Goal: Task Accomplishment & Management: Use online tool/utility

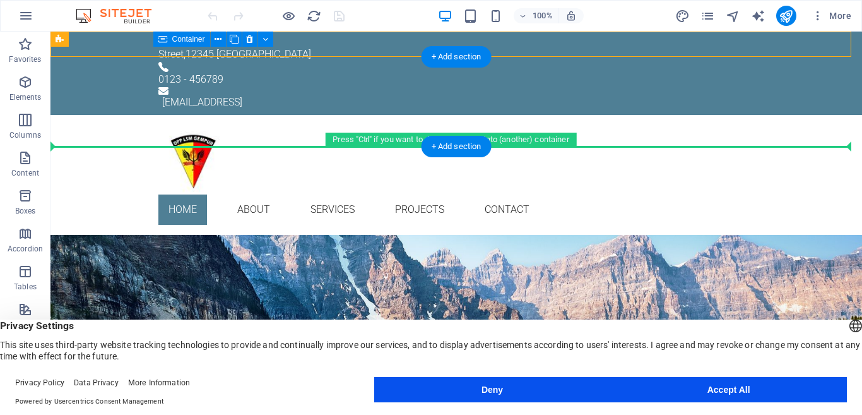
drag, startPoint x: 131, startPoint y: 74, endPoint x: 84, endPoint y: 121, distance: 66.1
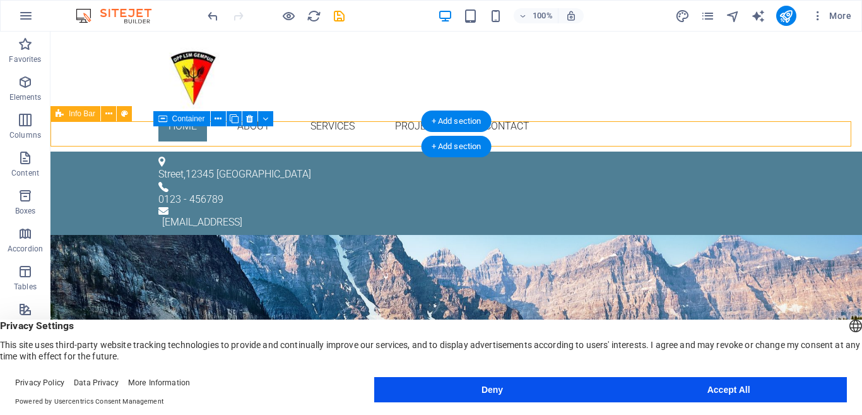
drag, startPoint x: 84, startPoint y: 121, endPoint x: 83, endPoint y: 136, distance: 15.2
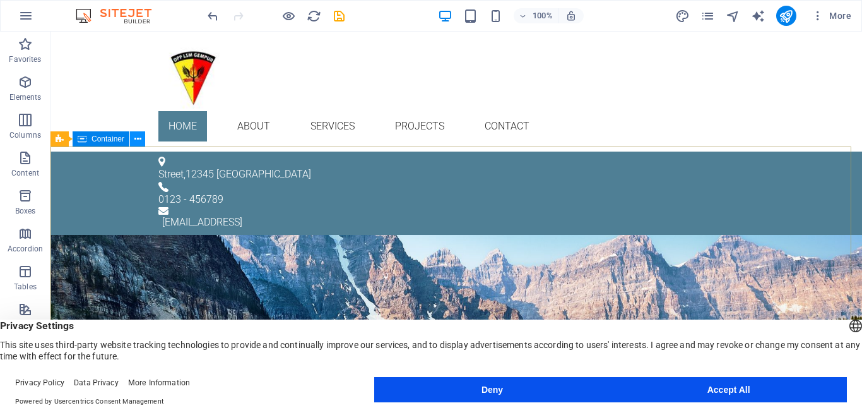
click at [144, 140] on button at bounding box center [137, 138] width 15 height 15
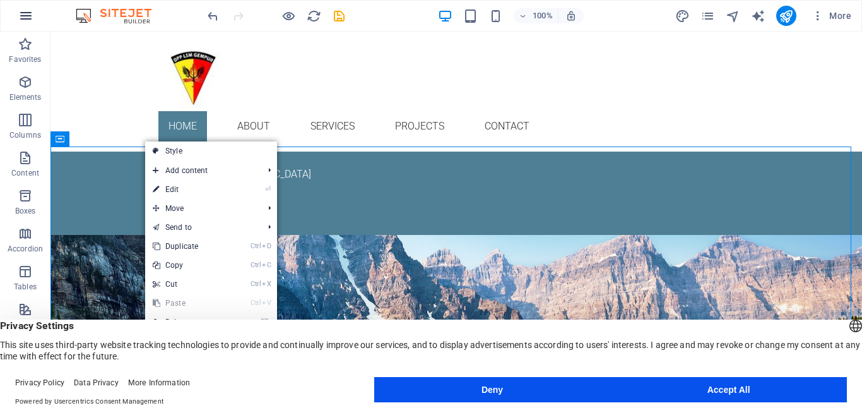
click at [27, 16] on icon "button" at bounding box center [25, 15] width 15 height 15
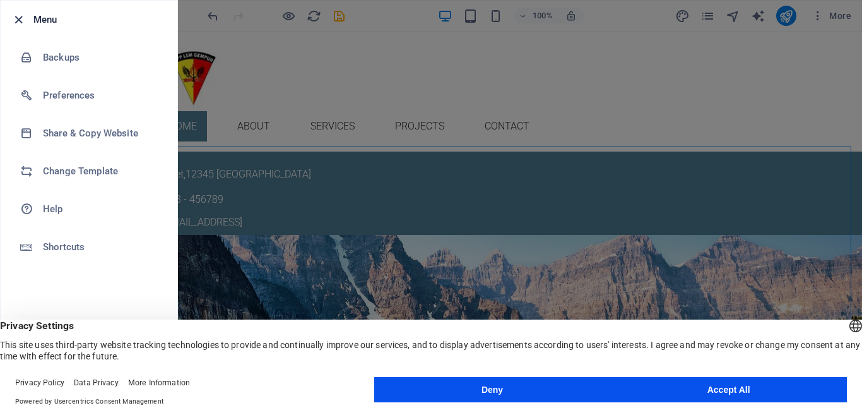
click at [18, 22] on icon "button" at bounding box center [18, 20] width 15 height 15
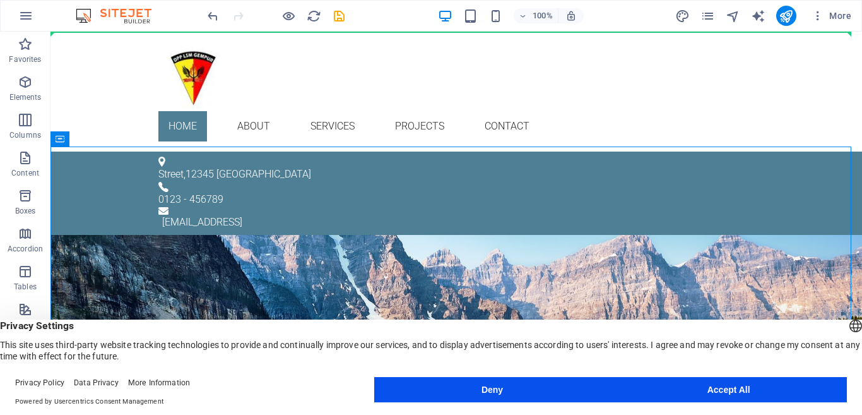
drag, startPoint x: 119, startPoint y: 133, endPoint x: 110, endPoint y: 21, distance: 111.5
click at [110, 32] on section "Favorites Elements Columns Content Boxes Accordion Tables Features Images Slide…" at bounding box center [431, 213] width 862 height 363
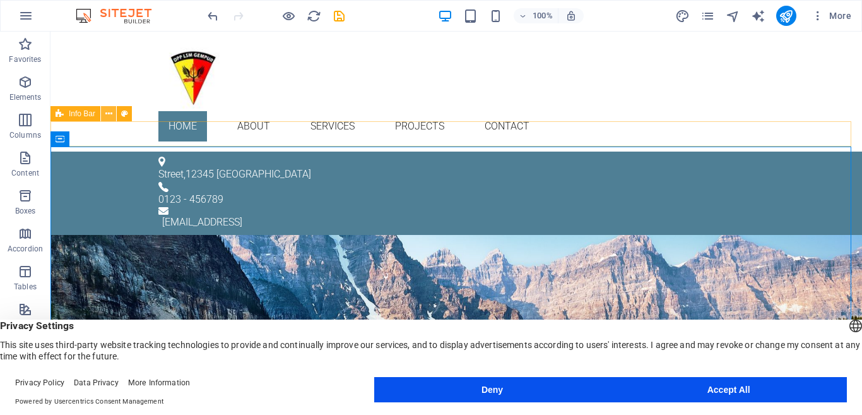
click at [110, 117] on icon at bounding box center [108, 113] width 7 height 13
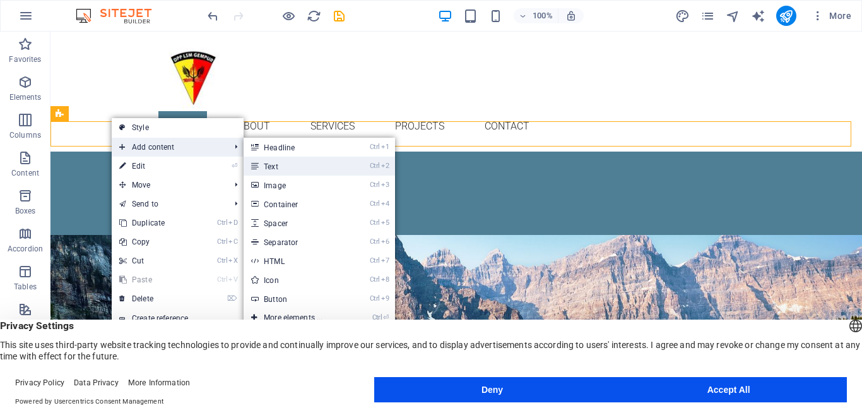
click at [277, 160] on link "Ctrl 2 Text" at bounding box center [296, 166] width 104 height 19
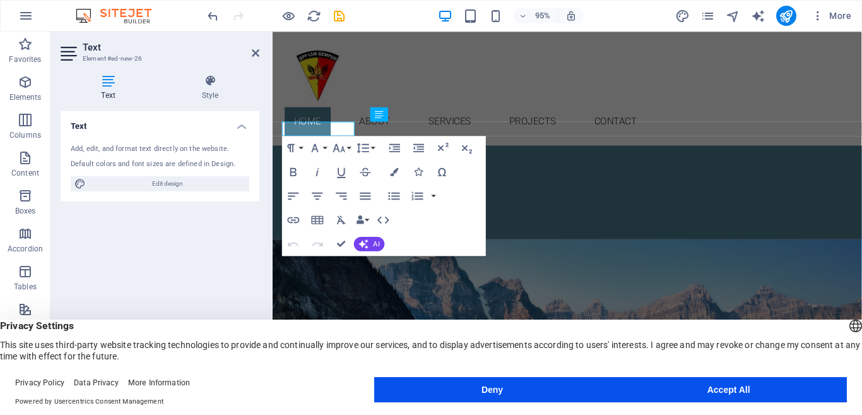
click at [248, 123] on h4 "Text" at bounding box center [160, 122] width 199 height 23
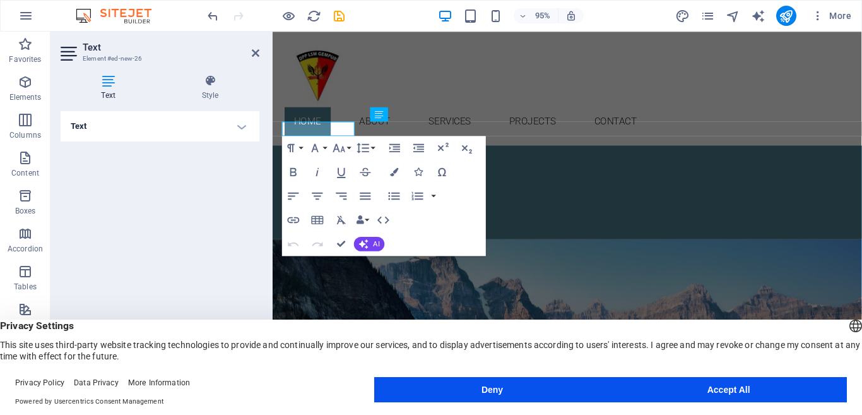
click at [179, 131] on h4 "Text" at bounding box center [160, 126] width 199 height 30
click at [174, 185] on span "Edit design" at bounding box center [168, 183] width 156 height 15
select select "px"
select select "300"
select select "px"
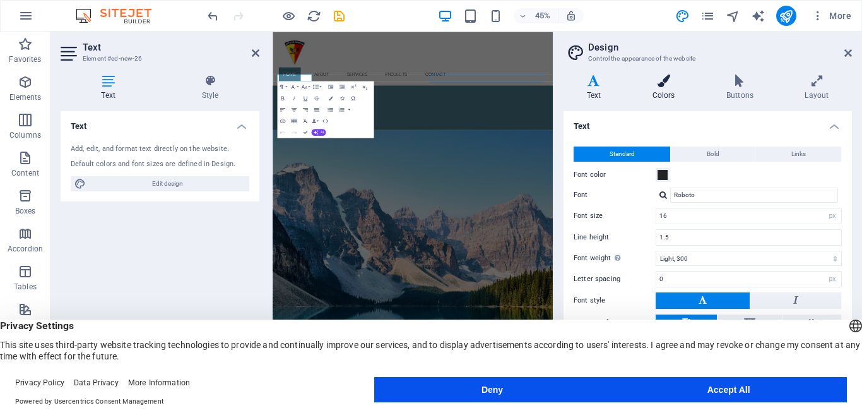
click at [657, 93] on h4 "Colors" at bounding box center [666, 87] width 74 height 27
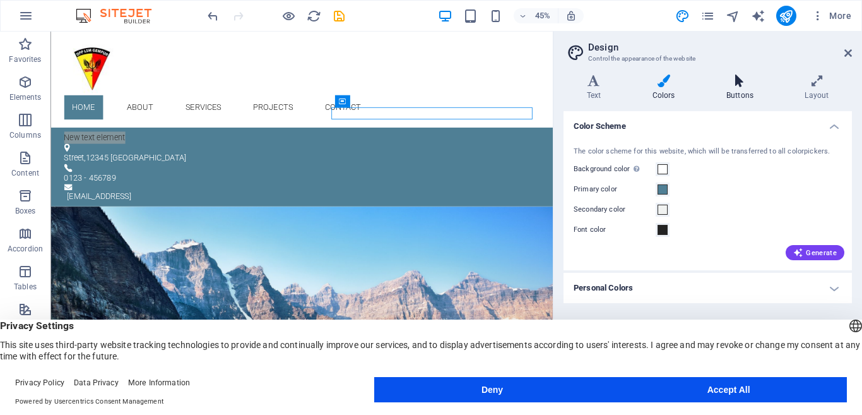
click at [727, 87] on h4 "Buttons" at bounding box center [742, 87] width 78 height 27
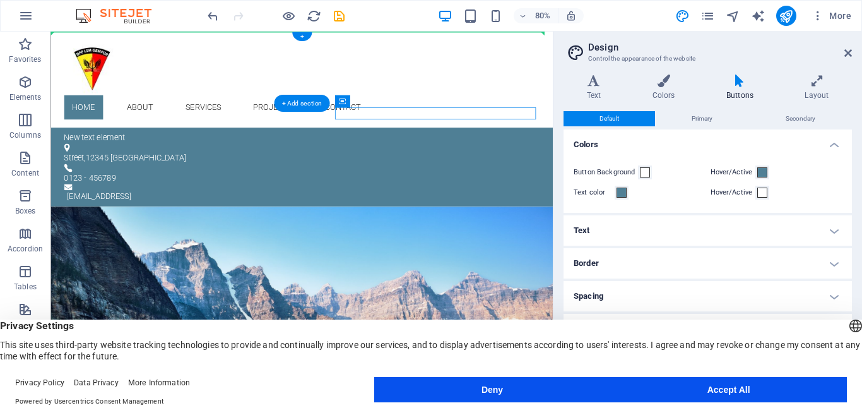
drag, startPoint x: 400, startPoint y: 132, endPoint x: 425, endPoint y: 54, distance: 81.5
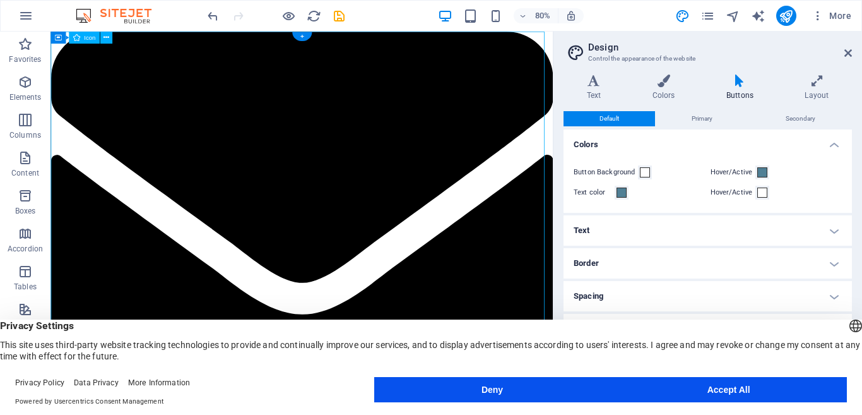
drag, startPoint x: 418, startPoint y: 107, endPoint x: 409, endPoint y: 165, distance: 58.1
click at [409, 165] on figure at bounding box center [365, 269] width 628 height 475
click at [211, 18] on icon "undo" at bounding box center [213, 16] width 15 height 15
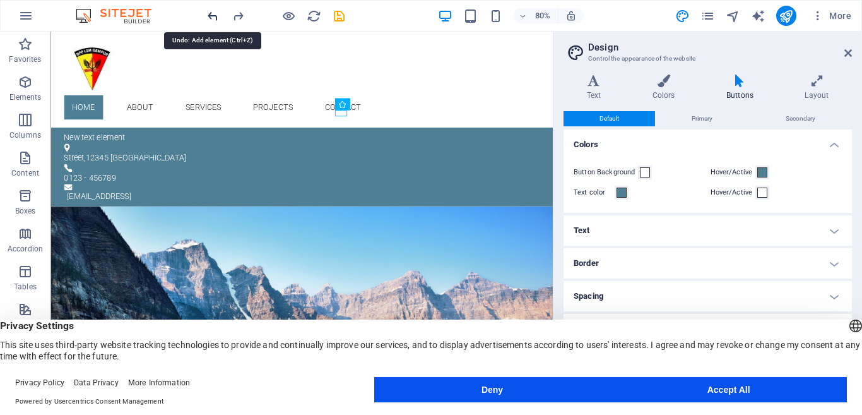
click at [211, 18] on icon "undo" at bounding box center [213, 16] width 15 height 15
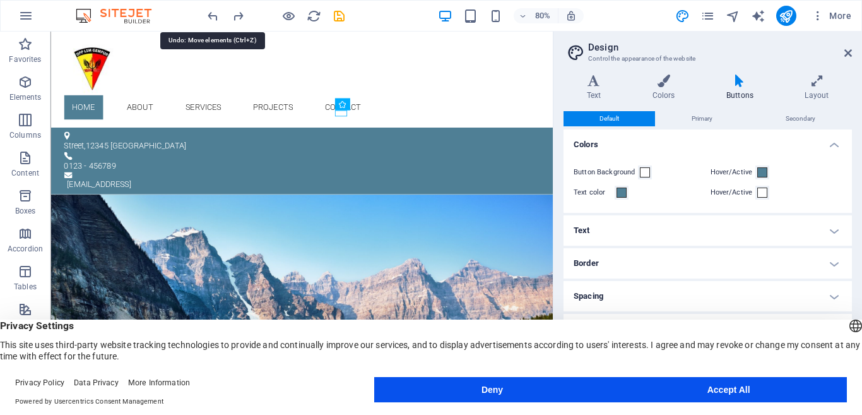
click at [214, 19] on icon "undo" at bounding box center [213, 16] width 15 height 15
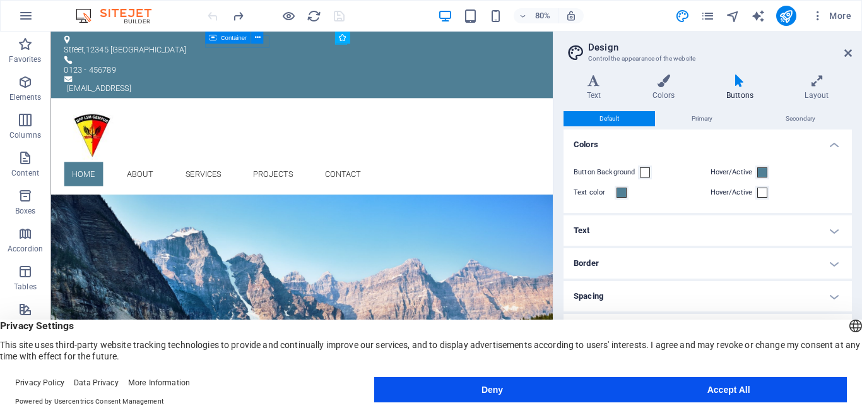
click at [849, 47] on h2 "Design" at bounding box center [720, 47] width 264 height 11
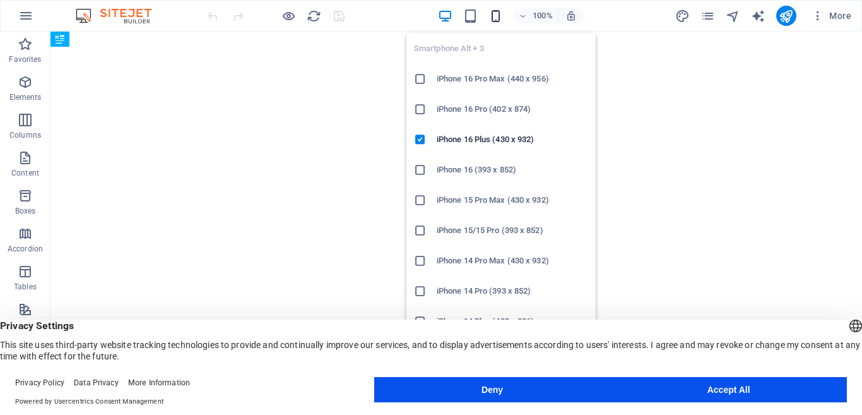
click at [495, 16] on icon "button" at bounding box center [496, 16] width 15 height 15
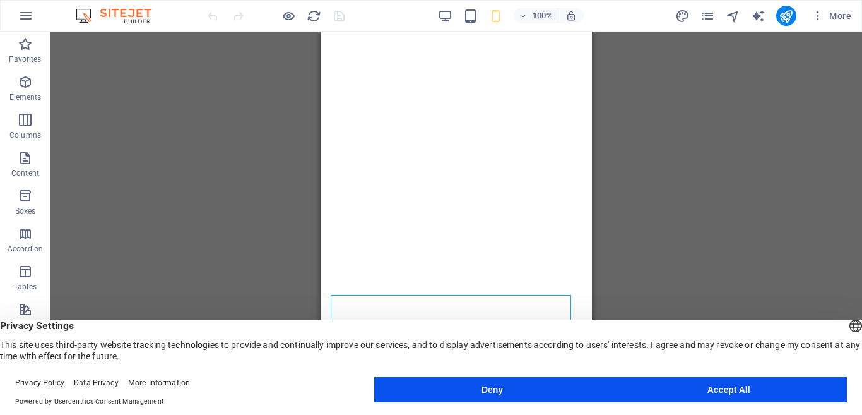
click at [241, 176] on div "Drag here to replace the existing content. Press “Ctrl” if you want to create a…" at bounding box center [457, 213] width 812 height 363
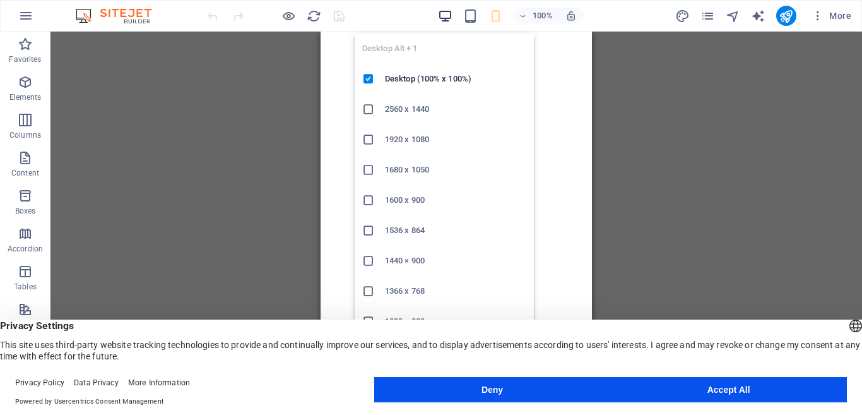
click at [440, 12] on icon "button" at bounding box center [445, 16] width 15 height 15
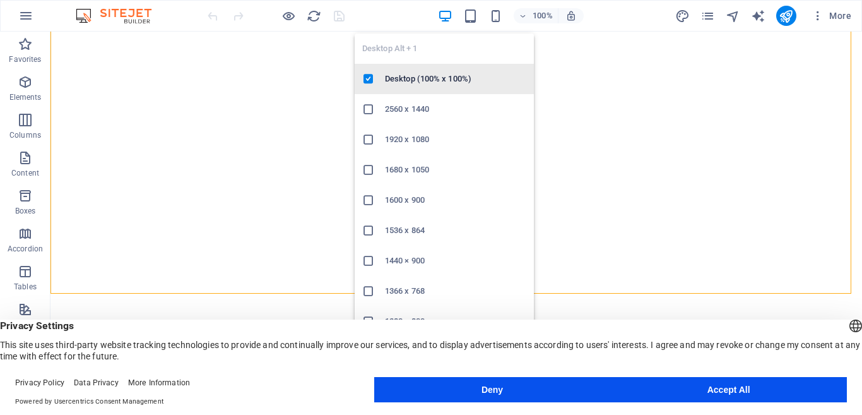
click at [439, 73] on h6 "Desktop (100% x 100%)" at bounding box center [455, 78] width 141 height 15
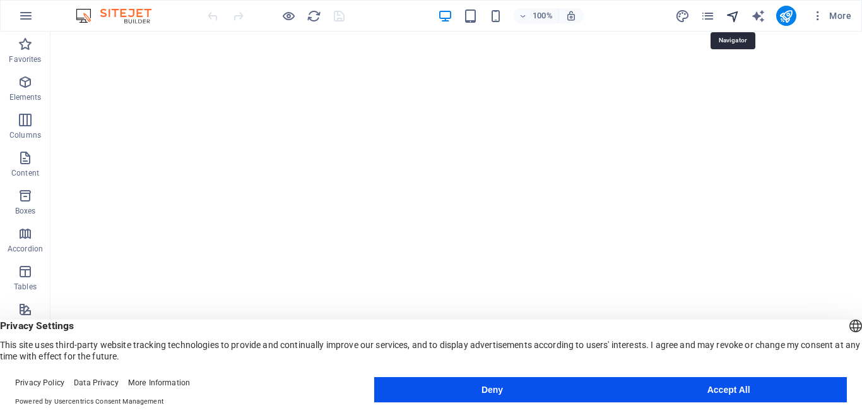
click at [735, 15] on icon "navigator" at bounding box center [733, 16] width 15 height 15
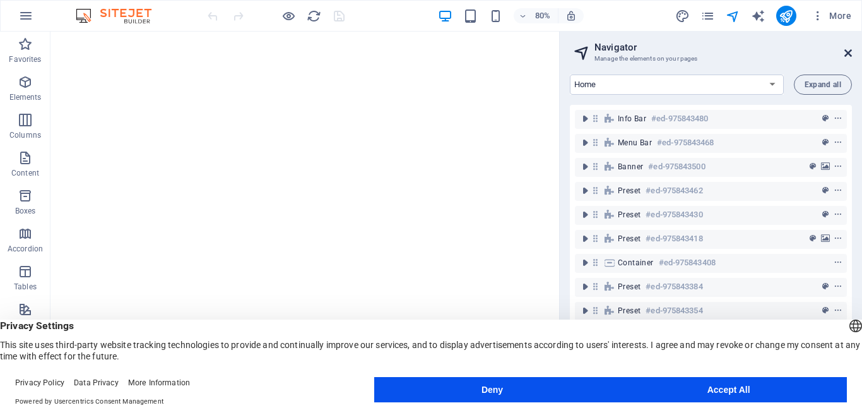
click at [845, 54] on icon at bounding box center [849, 53] width 8 height 10
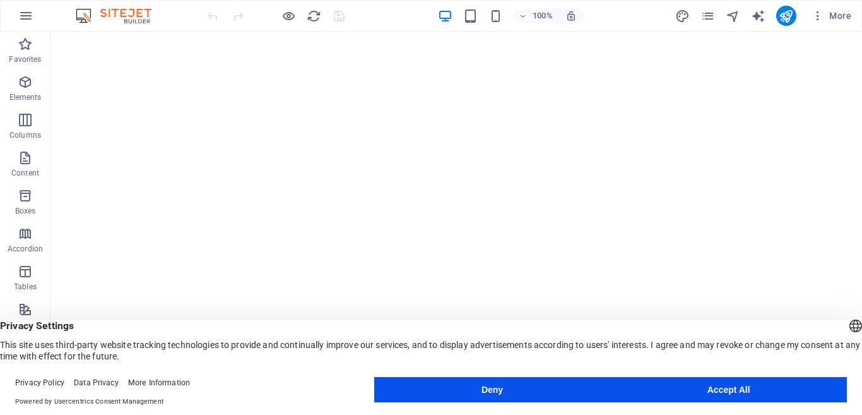
click at [338, 18] on div at bounding box center [275, 16] width 141 height 20
click at [338, 14] on div at bounding box center [275, 16] width 141 height 20
click at [452, 40] on div "+" at bounding box center [456, 37] width 25 height 11
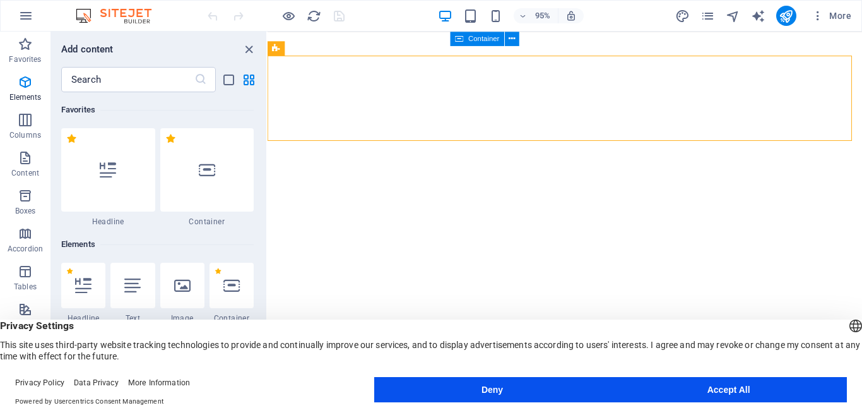
click at [268, 176] on div "Drag here to replace the existing content. Press “Ctrl” if you want to create a…" at bounding box center [565, 213] width 595 height 363
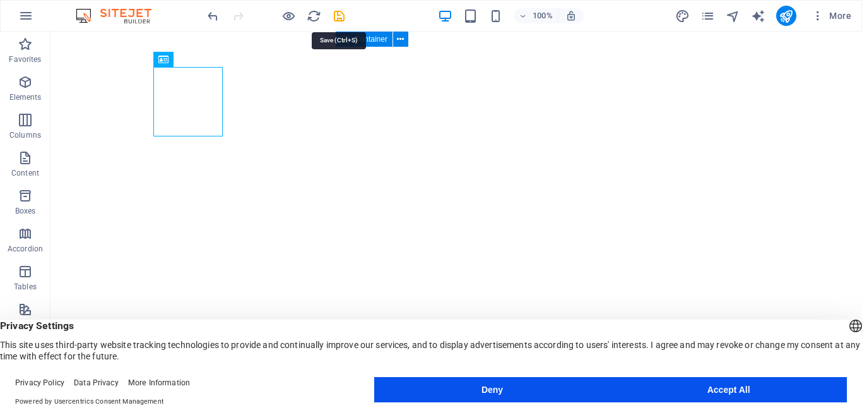
click at [333, 21] on icon "save" at bounding box center [339, 16] width 15 height 15
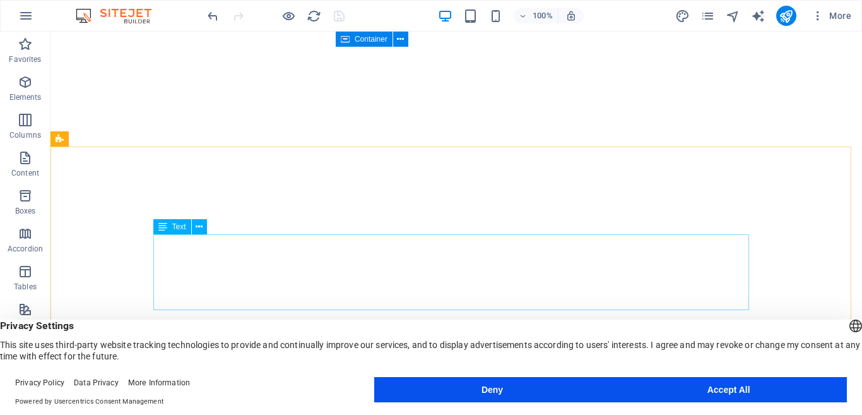
click at [176, 234] on div "Text" at bounding box center [172, 226] width 38 height 15
click at [174, 228] on span "Text" at bounding box center [179, 227] width 14 height 8
click at [179, 227] on span "Text" at bounding box center [179, 227] width 14 height 8
click at [201, 229] on icon at bounding box center [199, 226] width 7 height 13
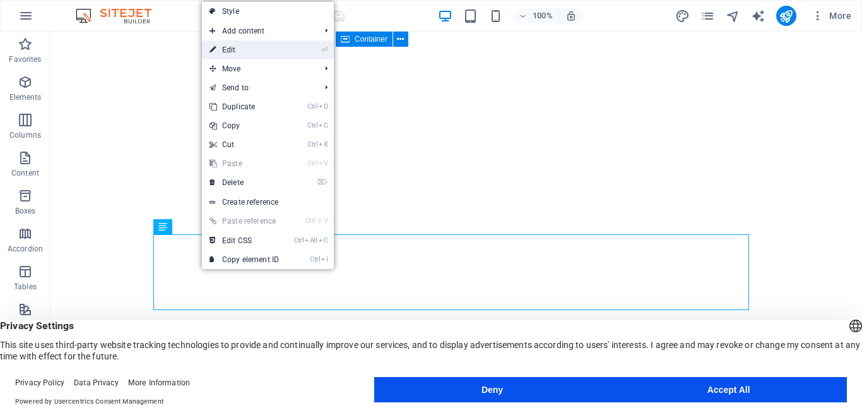
click at [249, 51] on link "⏎ Edit" at bounding box center [244, 49] width 85 height 19
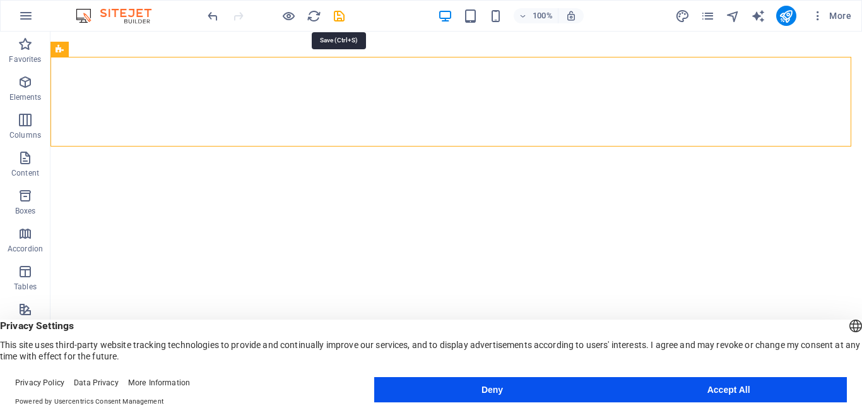
drag, startPoint x: 333, startPoint y: 20, endPoint x: 331, endPoint y: 9, distance: 10.3
click at [331, 9] on div at bounding box center [275, 16] width 141 height 20
click at [332, 16] on icon "save" at bounding box center [339, 16] width 15 height 15
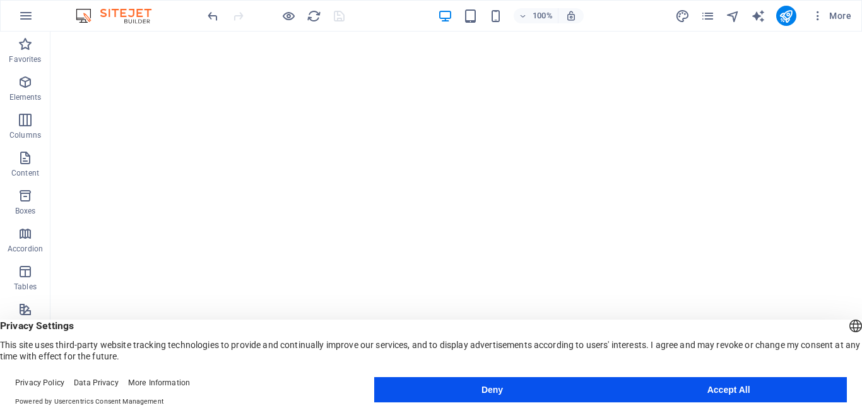
click at [619, 10] on div "100% More" at bounding box center [530, 16] width 651 height 20
click at [778, 11] on button "publish" at bounding box center [786, 16] width 20 height 20
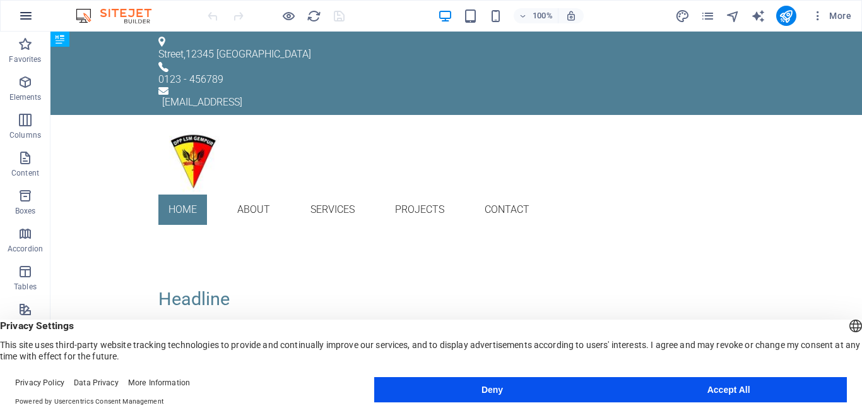
click at [21, 13] on icon "button" at bounding box center [25, 15] width 15 height 15
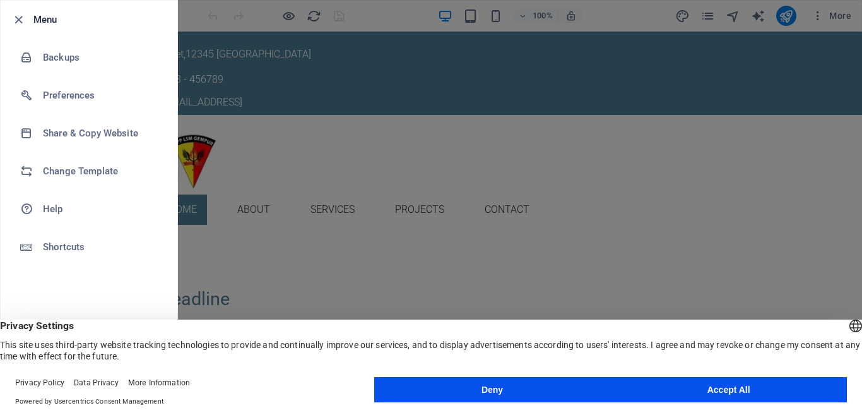
click at [285, 185] on div at bounding box center [431, 207] width 862 height 415
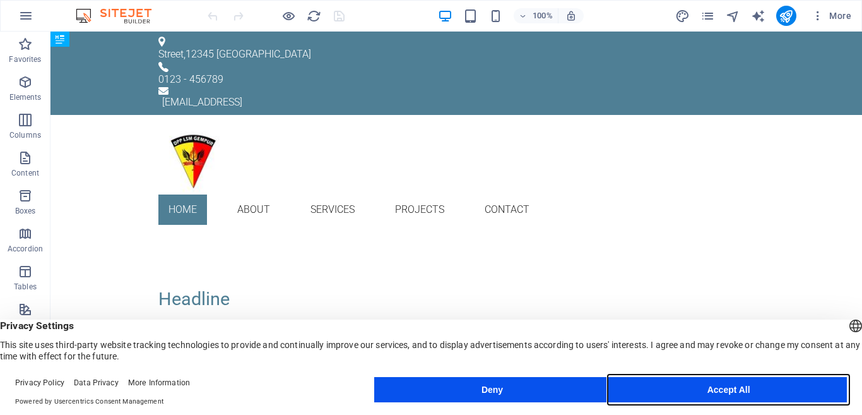
click at [651, 383] on button "Accept All" at bounding box center [728, 389] width 237 height 25
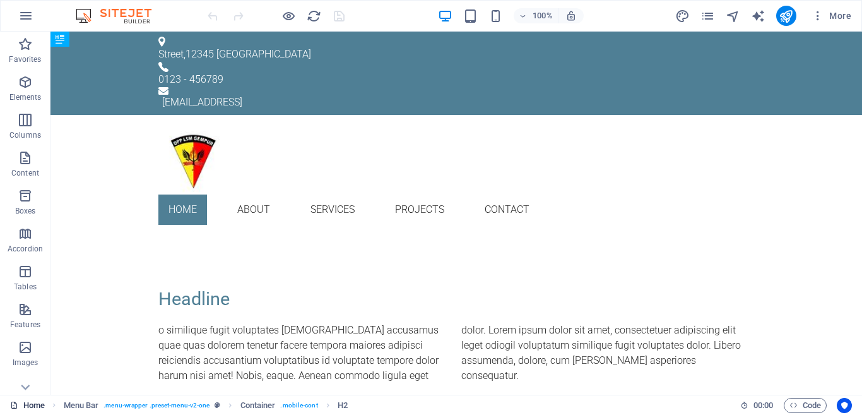
click at [25, 395] on section "Favorites Elements Columns Content Boxes Accordion Tables Features Images Slide…" at bounding box center [431, 213] width 862 height 363
click at [25, 386] on icon at bounding box center [25, 387] width 18 height 18
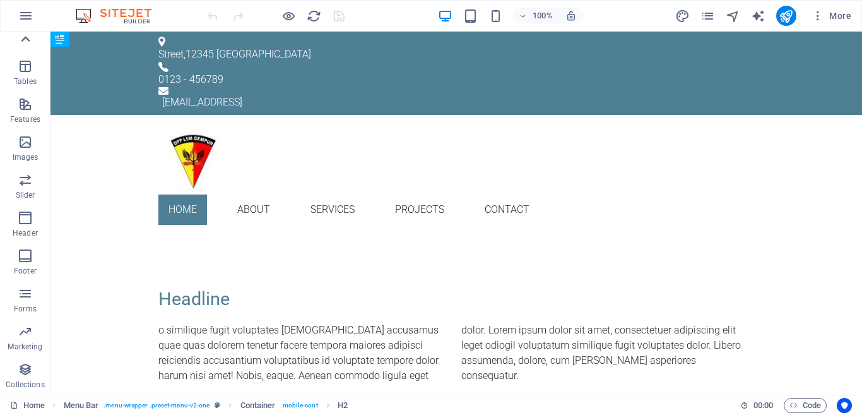
click at [21, 40] on icon at bounding box center [25, 39] width 18 height 18
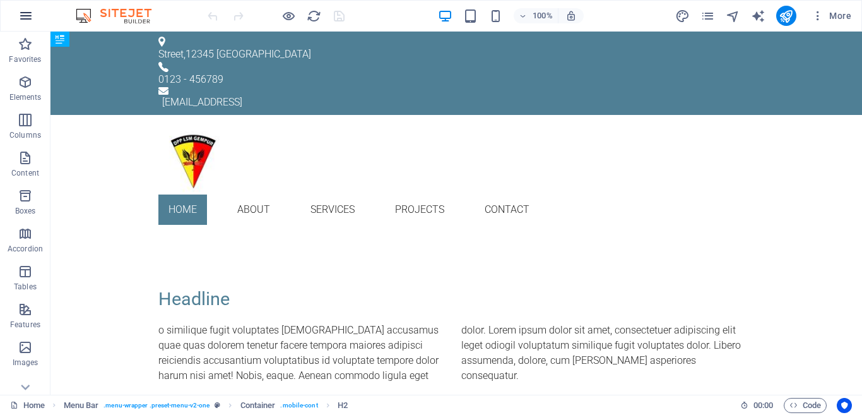
click at [23, 16] on icon "button" at bounding box center [25, 15] width 15 height 15
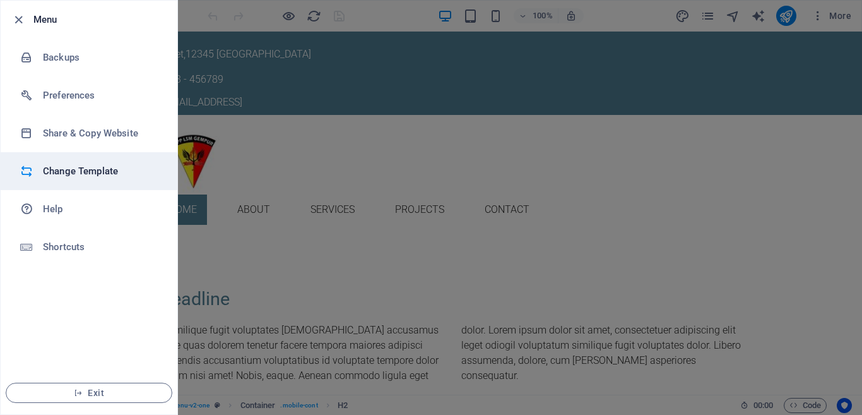
click at [61, 167] on h6 "Change Template" at bounding box center [101, 171] width 117 height 15
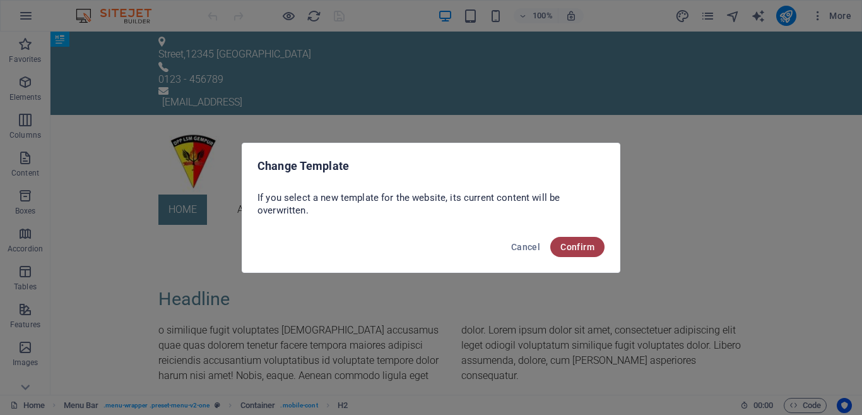
click at [573, 252] on button "Confirm" at bounding box center [577, 247] width 54 height 20
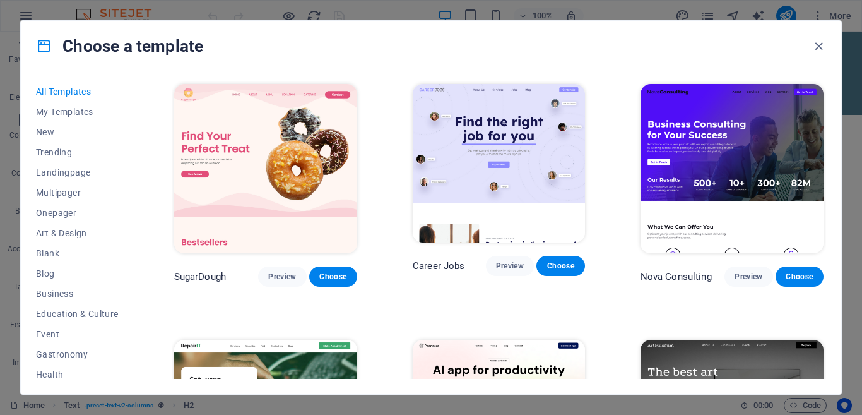
drag, startPoint x: 140, startPoint y: 244, endPoint x: 133, endPoint y: 251, distance: 9.4
click at [136, 248] on div "All Templates My Templates New Trending Landingpage Multipager Onepager Art & D…" at bounding box center [431, 232] width 821 height 323
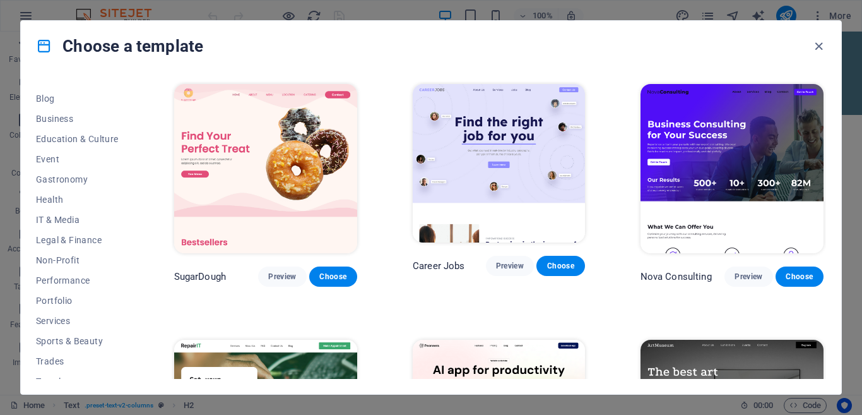
scroll to position [194, 0]
click at [58, 281] on span "Portfolio" at bounding box center [77, 282] width 83 height 10
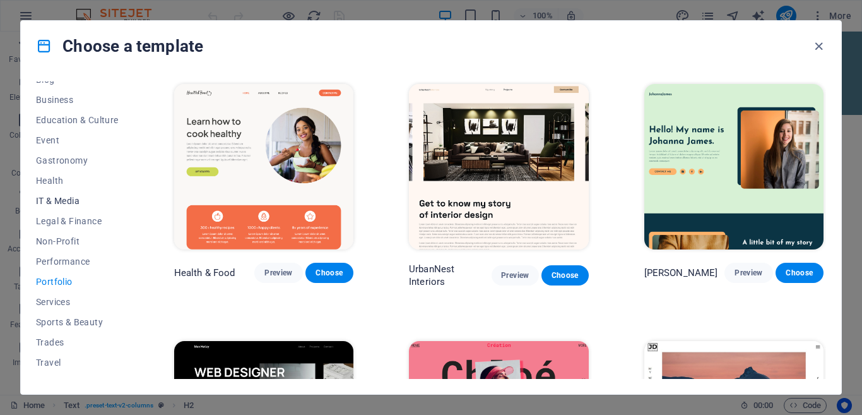
click at [63, 203] on span "IT & Media" at bounding box center [77, 201] width 83 height 10
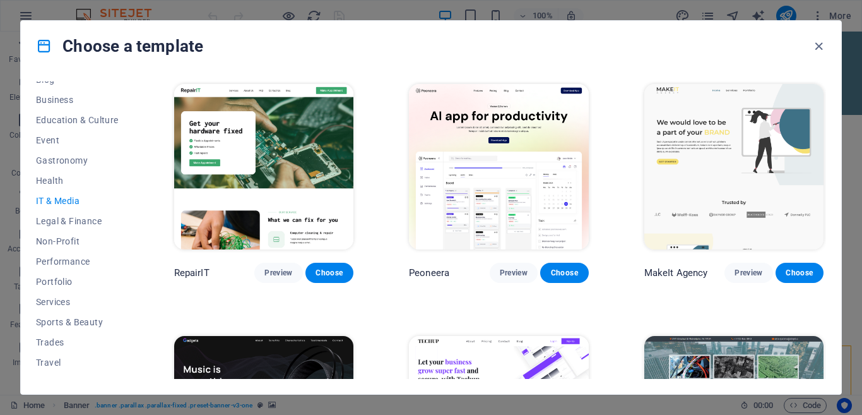
drag, startPoint x: 755, startPoint y: 55, endPoint x: 754, endPoint y: 41, distance: 13.9
click at [754, 41] on div "Choose a template" at bounding box center [431, 46] width 821 height 51
drag, startPoint x: 822, startPoint y: 100, endPoint x: 823, endPoint y: 187, distance: 87.1
click at [823, 187] on div "MakeIt Agency Preview Choose" at bounding box center [734, 181] width 184 height 201
click at [820, 42] on icon "button" at bounding box center [819, 46] width 15 height 15
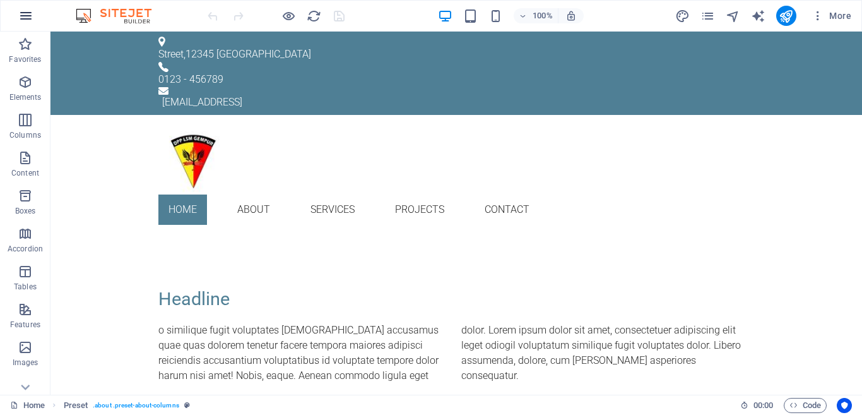
click at [20, 14] on icon "button" at bounding box center [25, 15] width 15 height 15
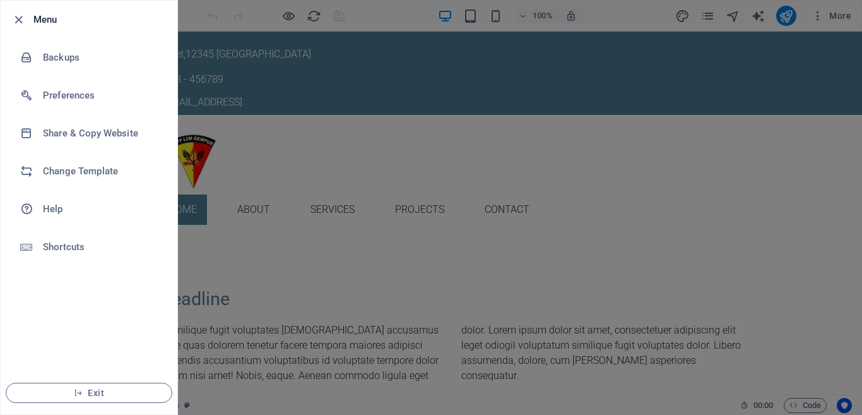
click at [233, 93] on div at bounding box center [431, 207] width 862 height 415
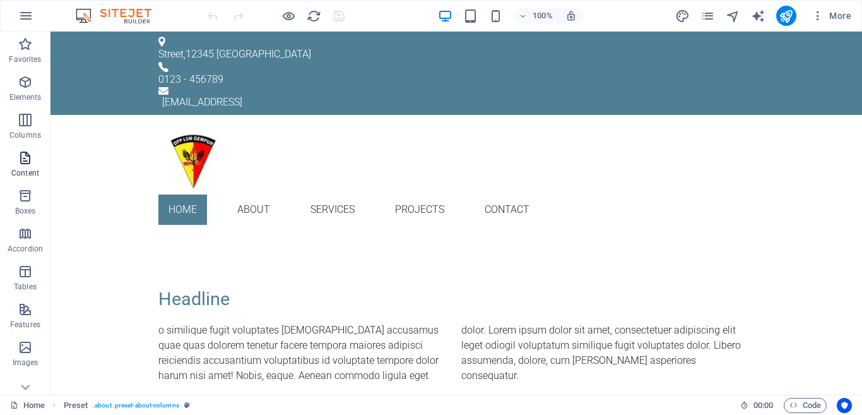
click at [32, 159] on icon "button" at bounding box center [25, 157] width 15 height 15
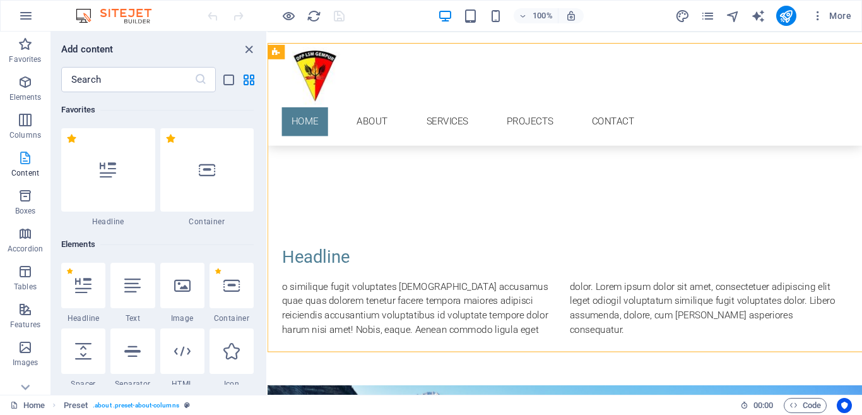
click at [27, 164] on icon "button" at bounding box center [25, 157] width 15 height 15
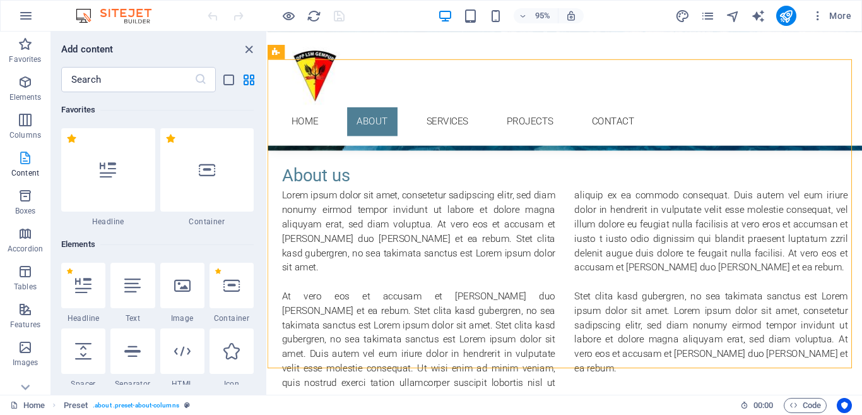
scroll to position [2209, 0]
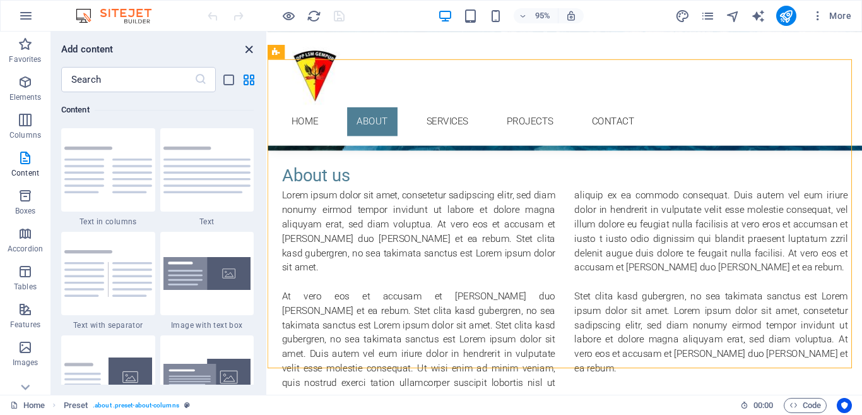
click at [247, 49] on icon "close panel" at bounding box center [249, 49] width 15 height 15
